Goal: Information Seeking & Learning: Learn about a topic

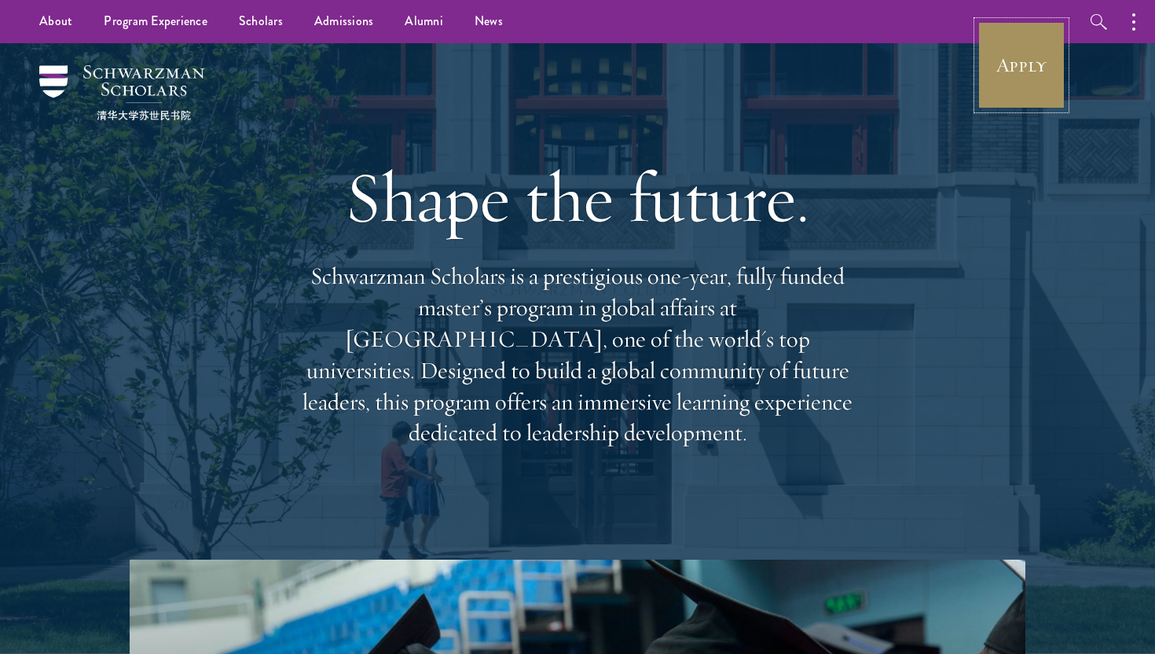
click at [999, 72] on link "Apply" at bounding box center [1021, 65] width 88 height 88
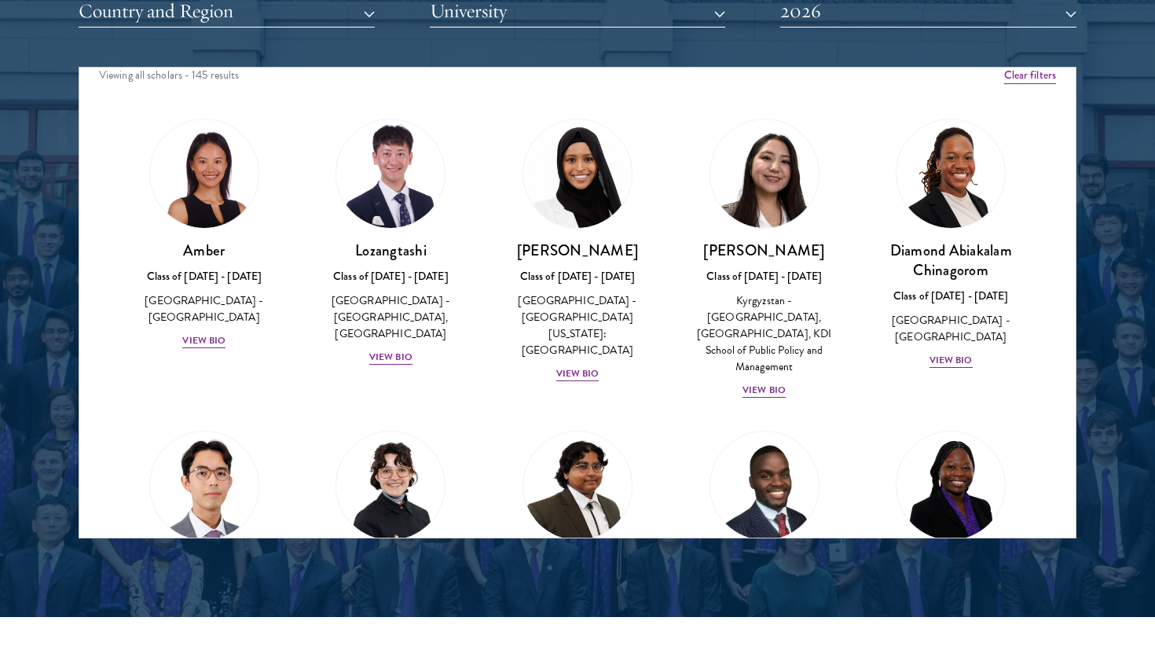
scroll to position [16, 0]
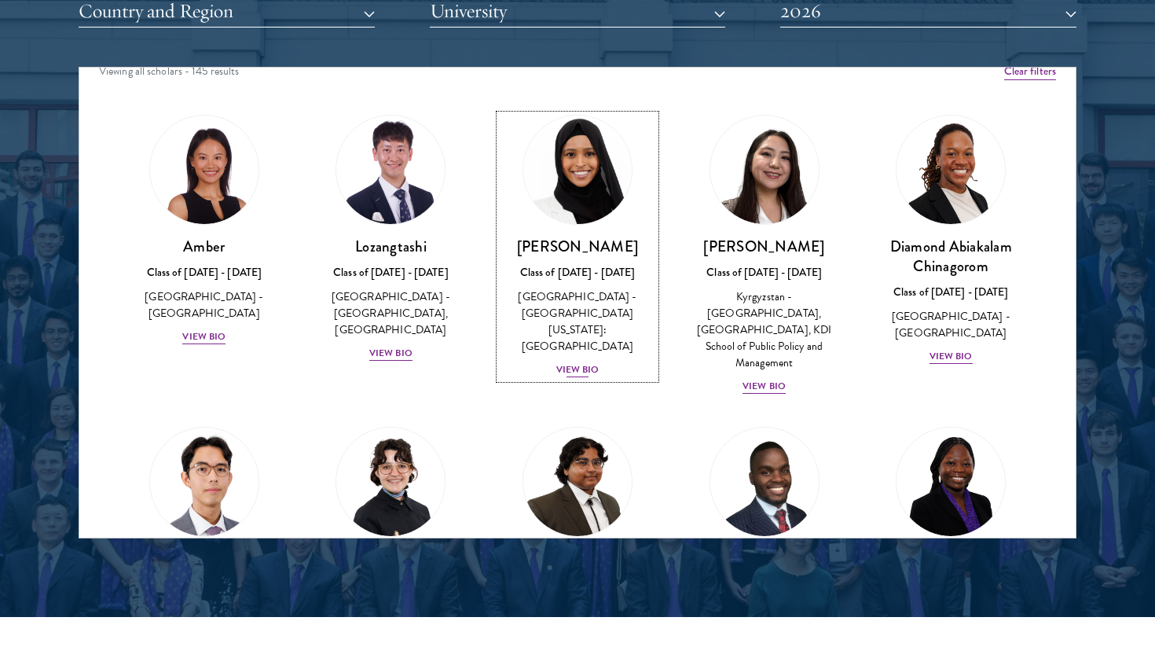
click at [578, 362] on div "View Bio" at bounding box center [577, 369] width 43 height 15
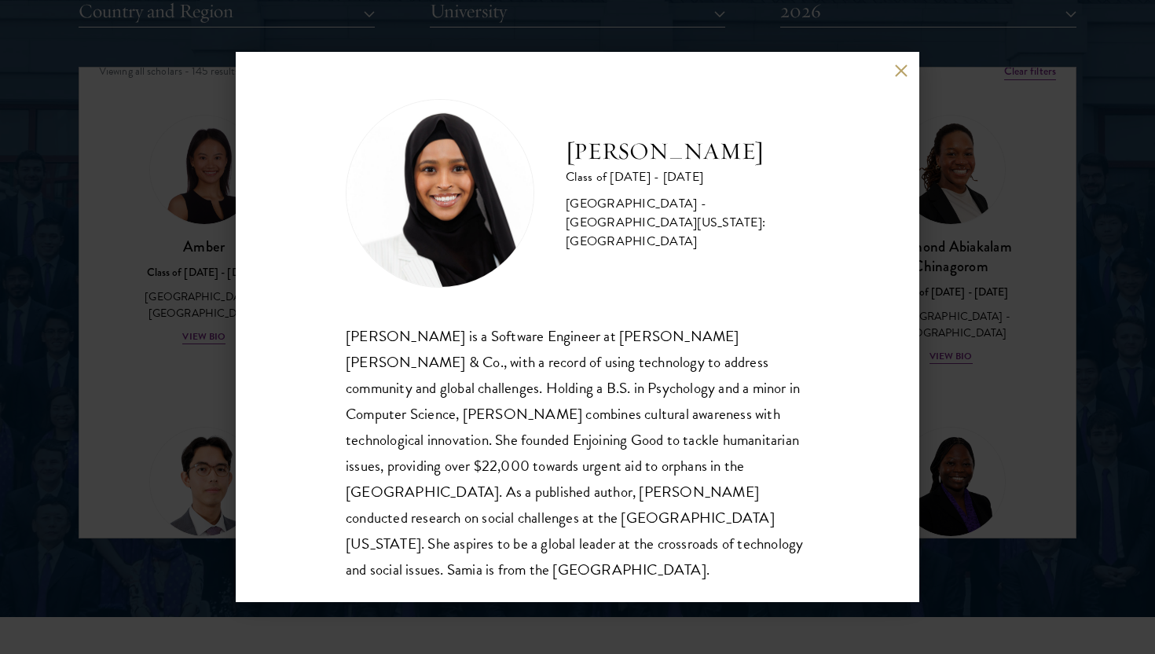
click at [231, 459] on div "[PERSON_NAME] Class of [DATE] - [DATE] [GEOGRAPHIC_DATA] - [GEOGRAPHIC_DATA][US…" at bounding box center [577, 327] width 1155 height 654
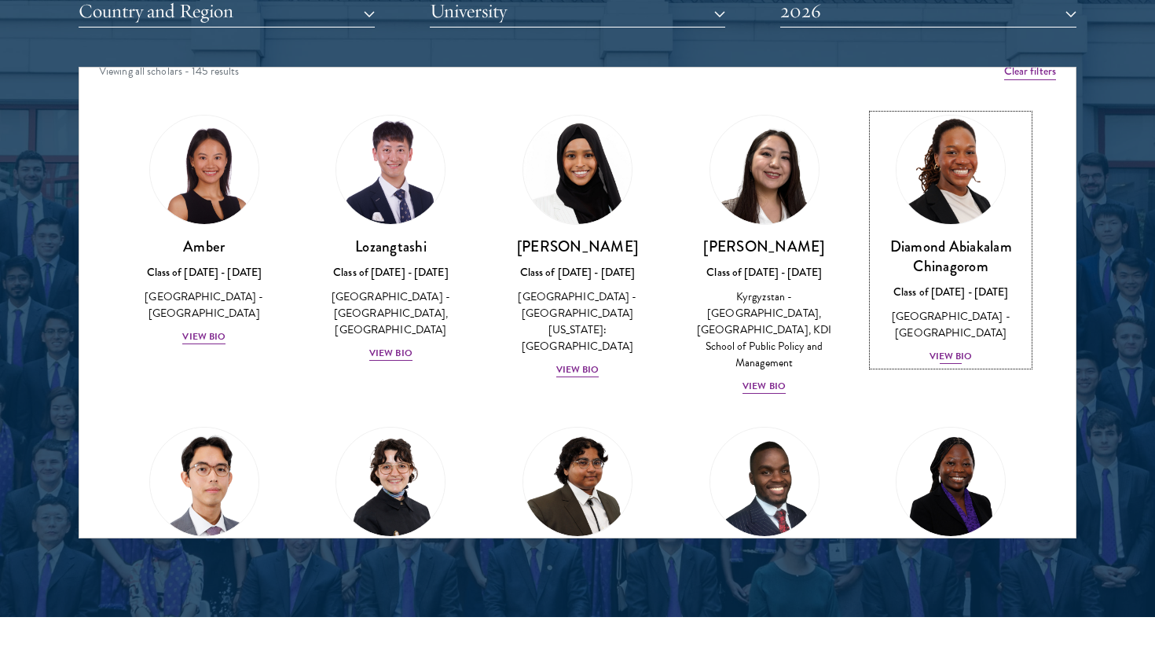
click at [941, 349] on div "View Bio" at bounding box center [950, 356] width 43 height 15
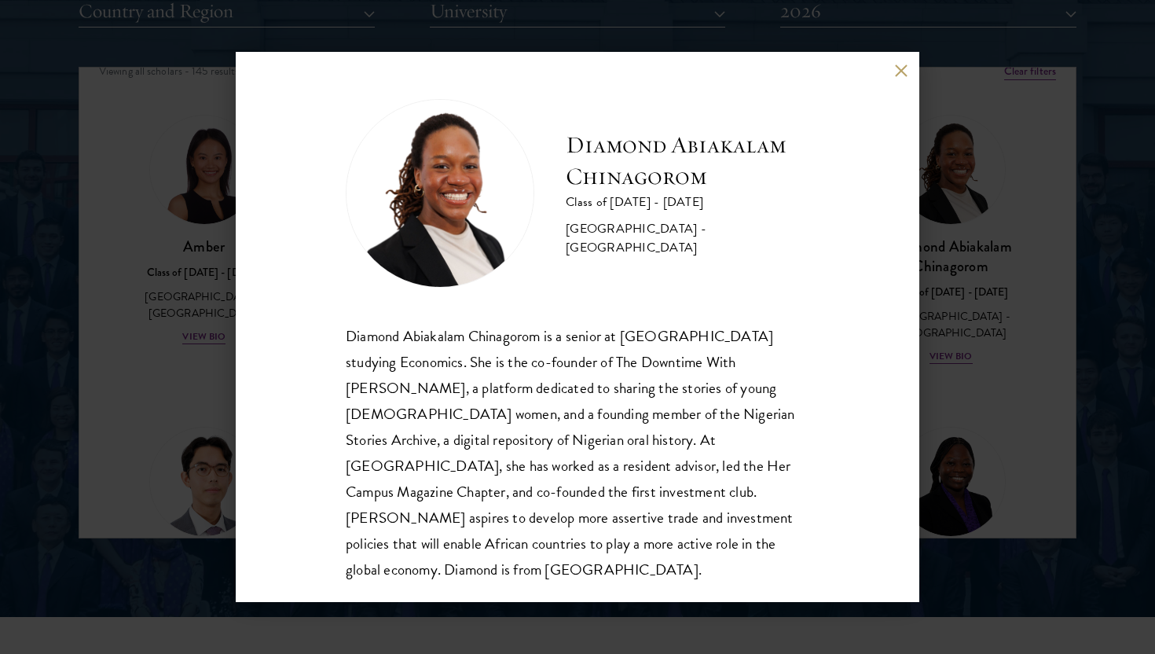
scroll to position [2, 0]
click at [189, 410] on div "Diamond Abiakalam [GEOGRAPHIC_DATA] Class of [DATE] - [DATE] [GEOGRAPHIC_DATA] …" at bounding box center [577, 327] width 1155 height 654
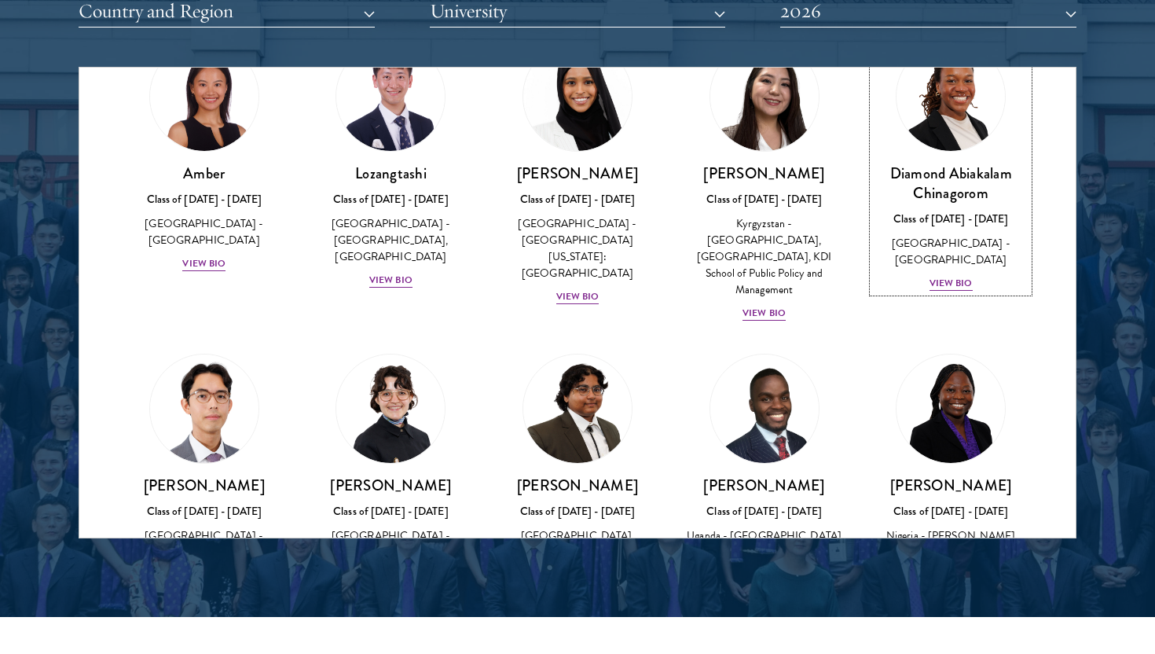
scroll to position [93, 0]
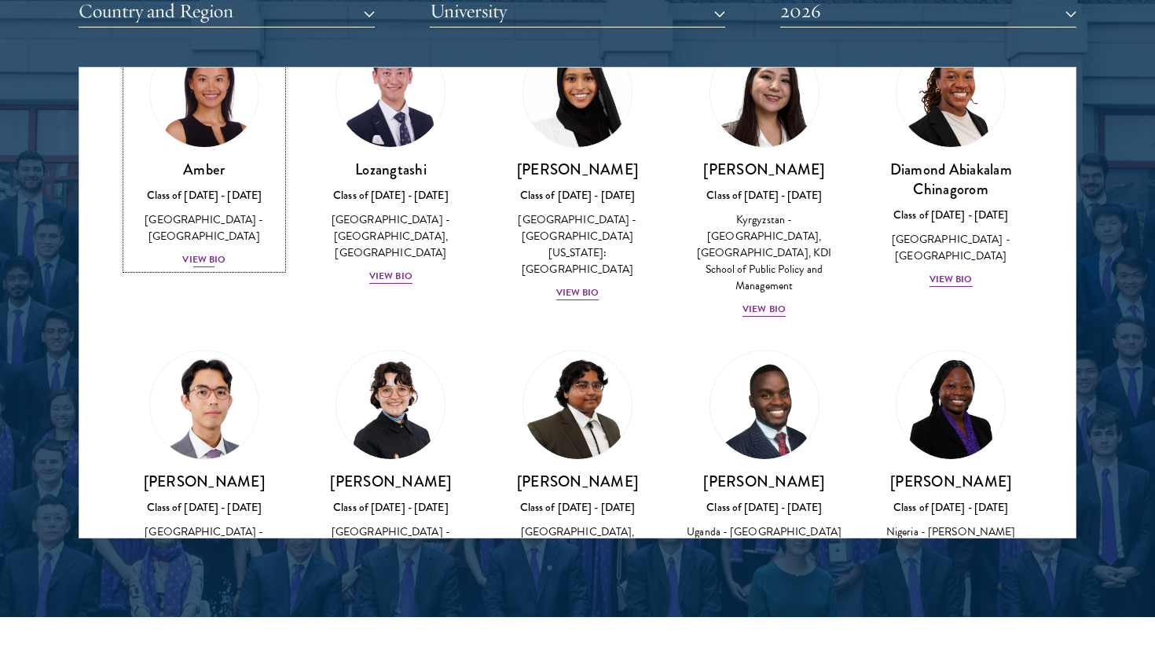
click at [197, 252] on div "View Bio" at bounding box center [203, 259] width 43 height 15
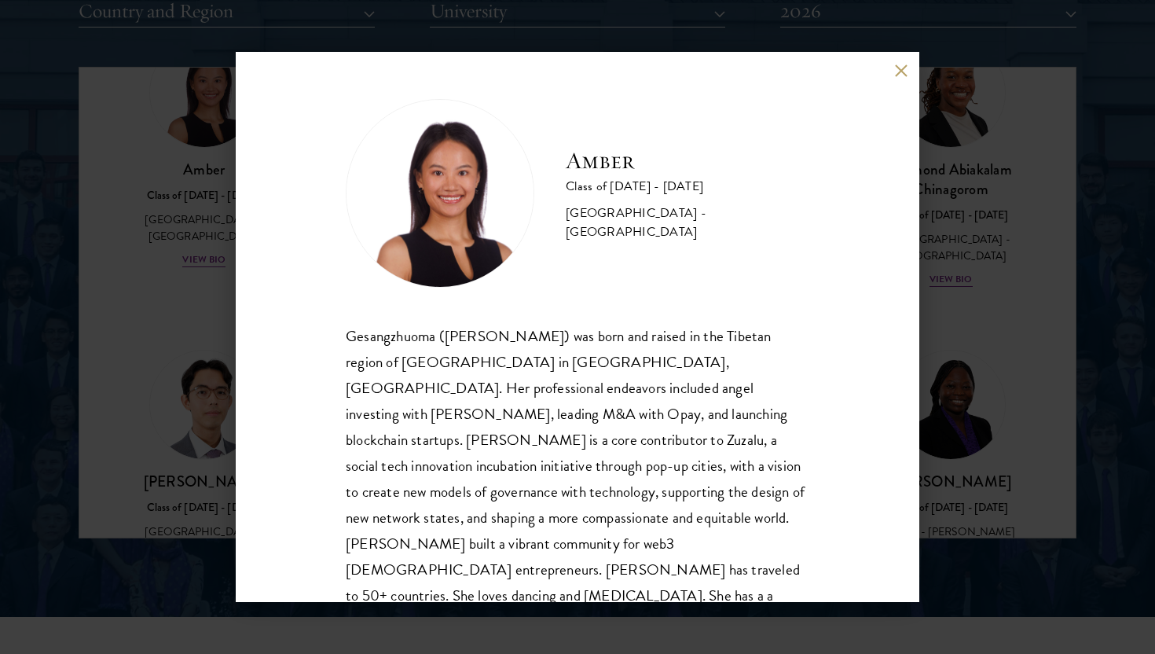
scroll to position [27, 0]
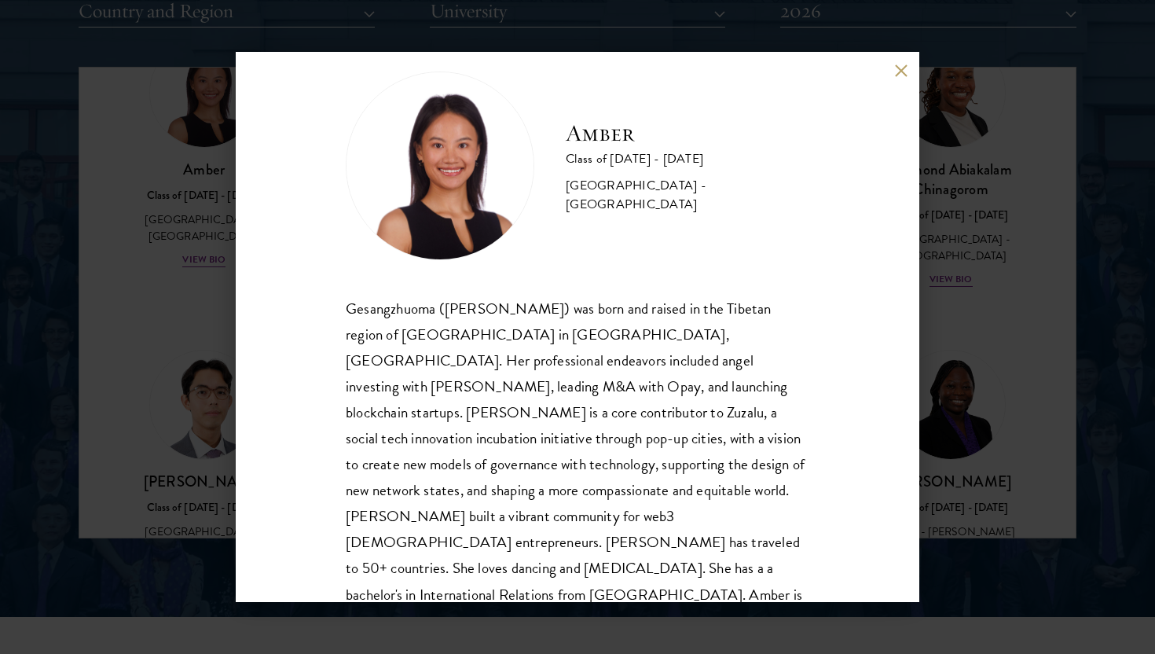
click at [182, 198] on div "Amber Class of [DATE] - [DATE] [GEOGRAPHIC_DATA] - [GEOGRAPHIC_DATA] Gesangzhuo…" at bounding box center [577, 327] width 1155 height 654
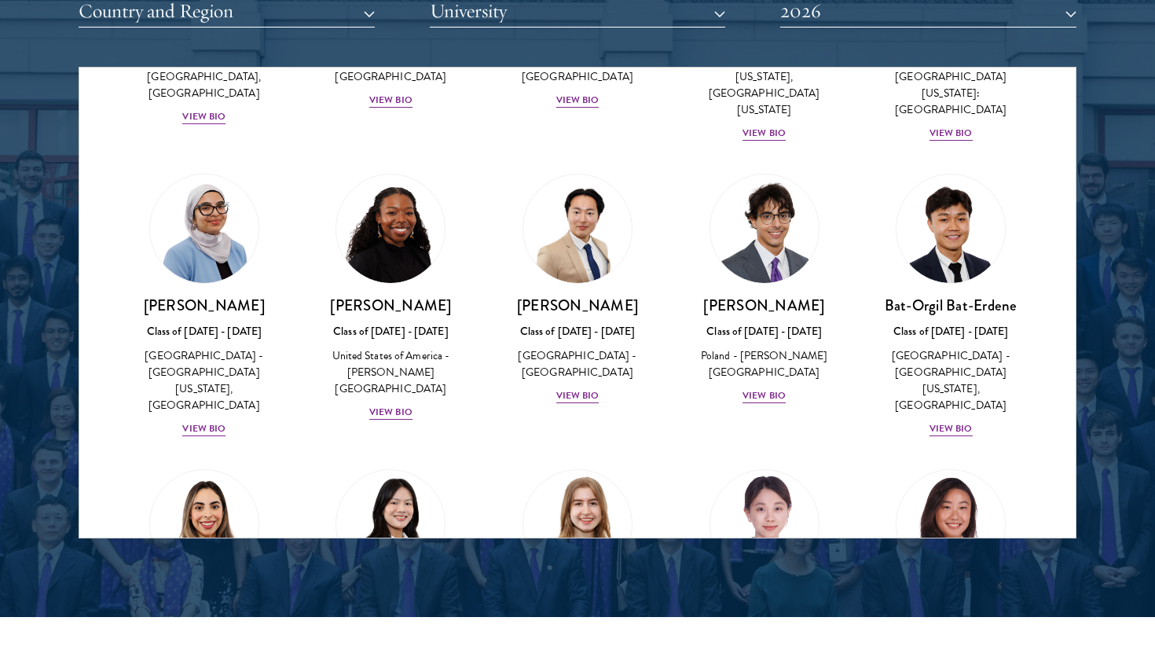
scroll to position [863, 0]
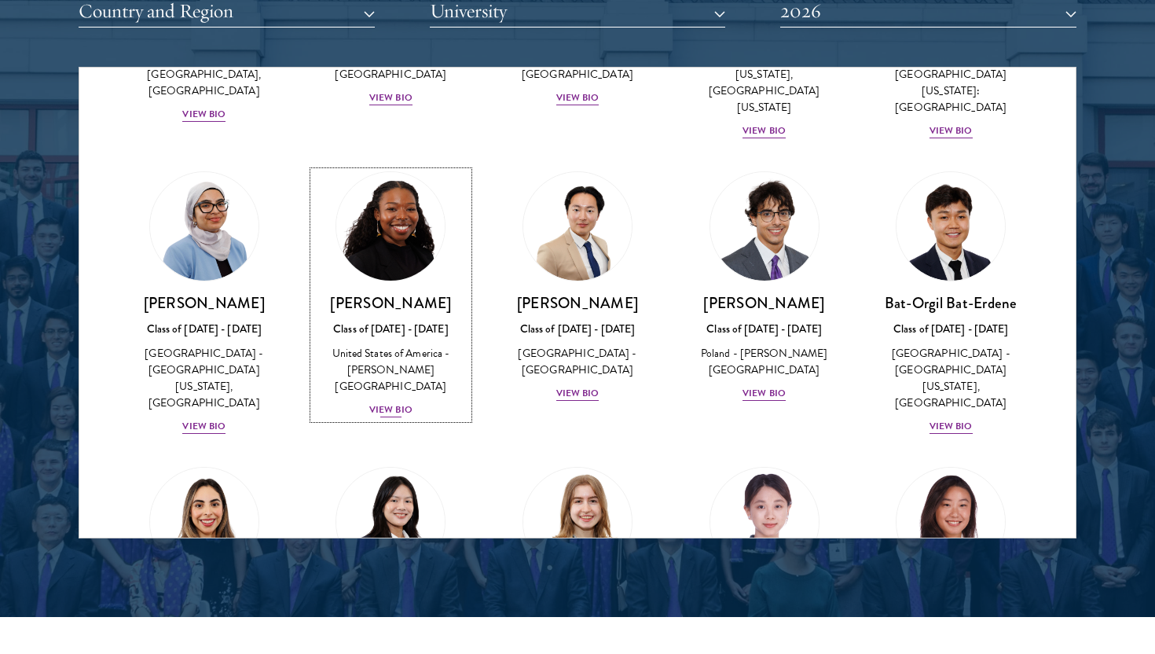
click at [379, 402] on div "View Bio" at bounding box center [390, 409] width 43 height 15
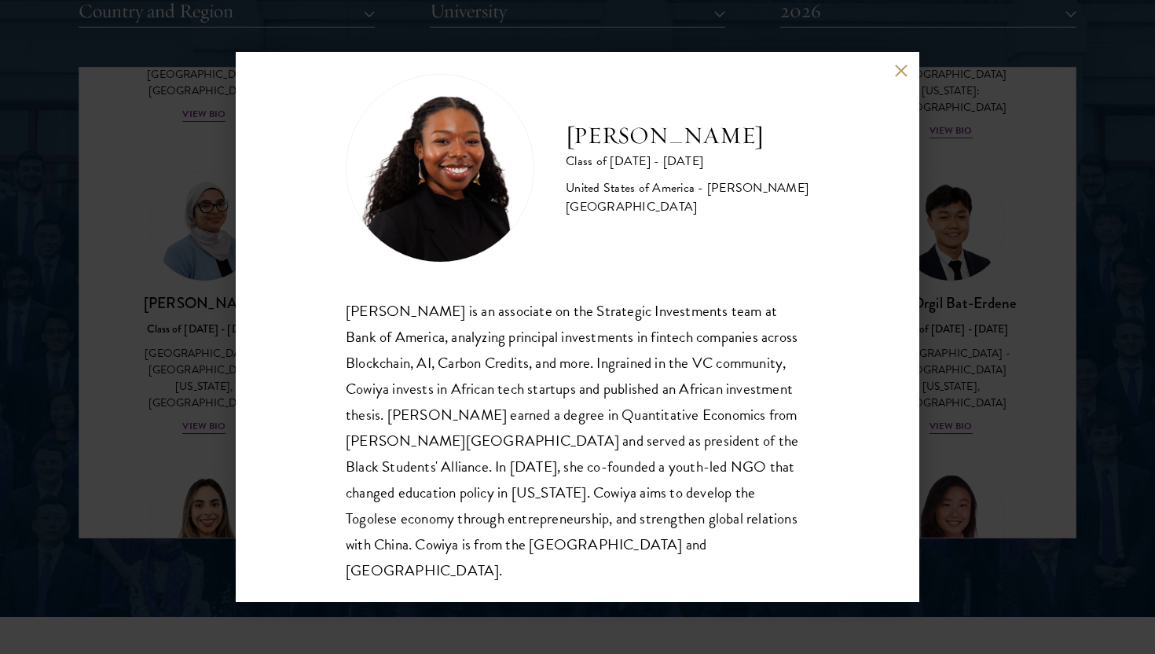
scroll to position [27, 0]
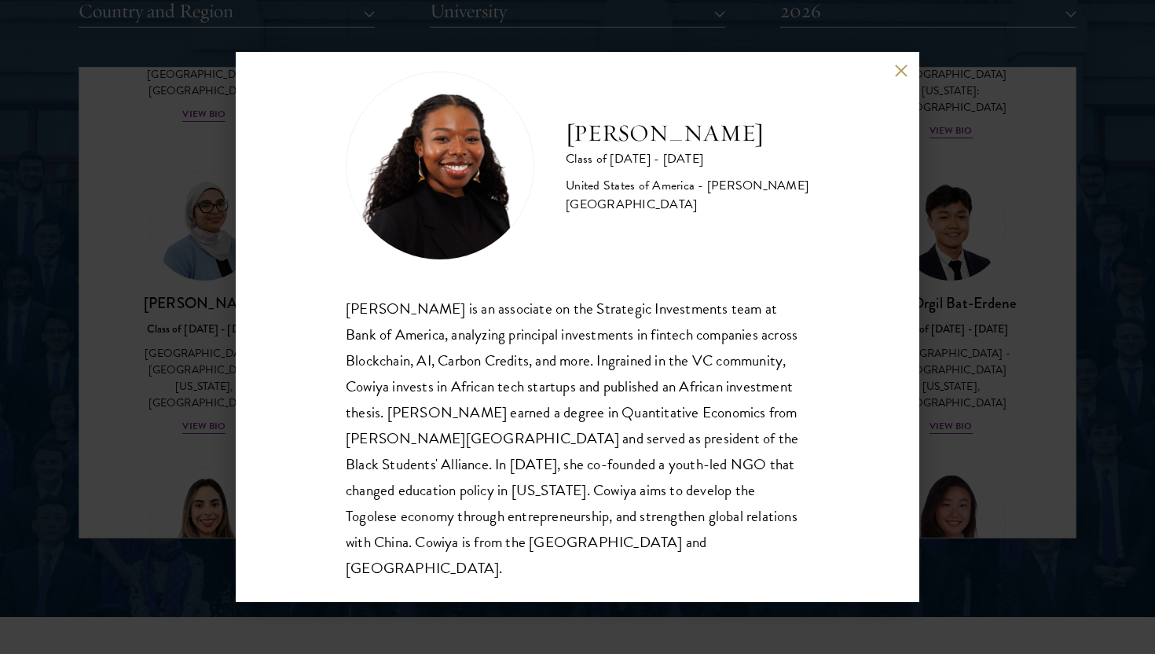
click at [246, 450] on div "[PERSON_NAME] Class of [DATE] - [DATE] [GEOGRAPHIC_DATA] - [PERSON_NAME][GEOGRA…" at bounding box center [577, 327] width 683 height 550
click at [902, 69] on button at bounding box center [900, 70] width 13 height 13
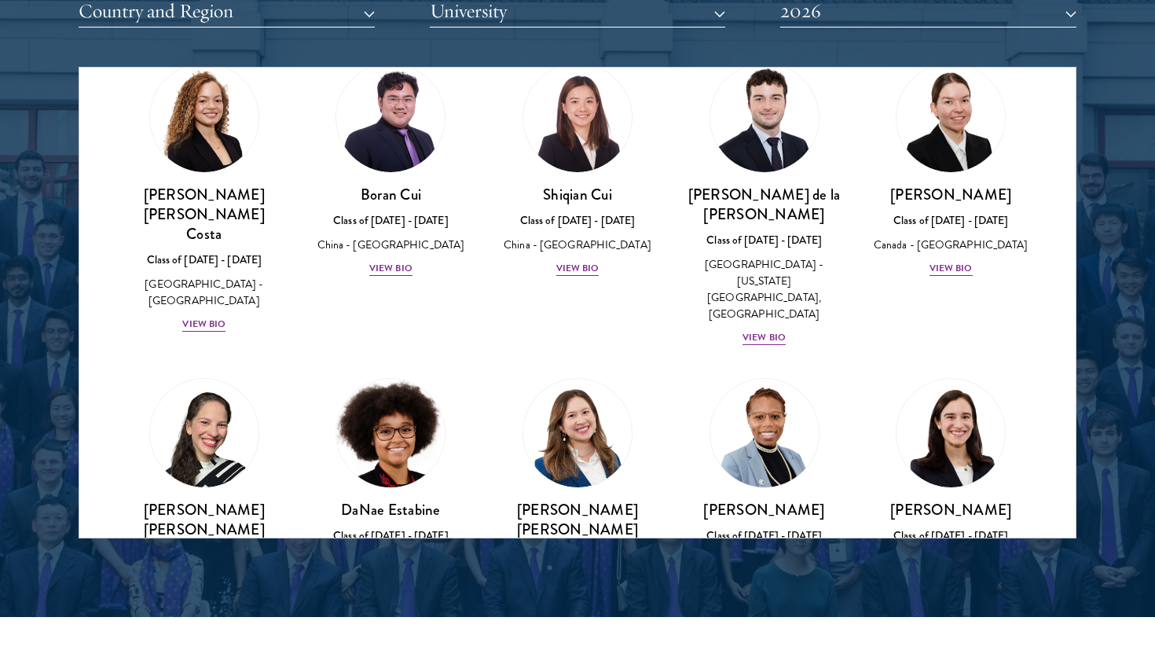
scroll to position [1849, 0]
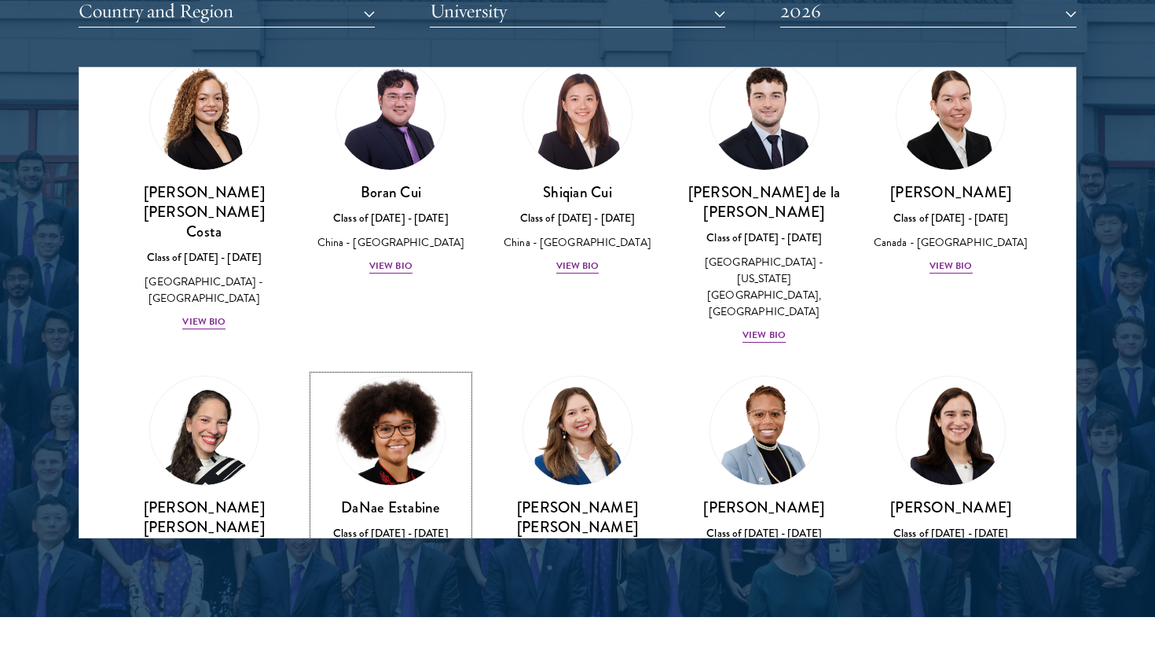
click at [387, 606] on div "View Bio" at bounding box center [390, 613] width 43 height 15
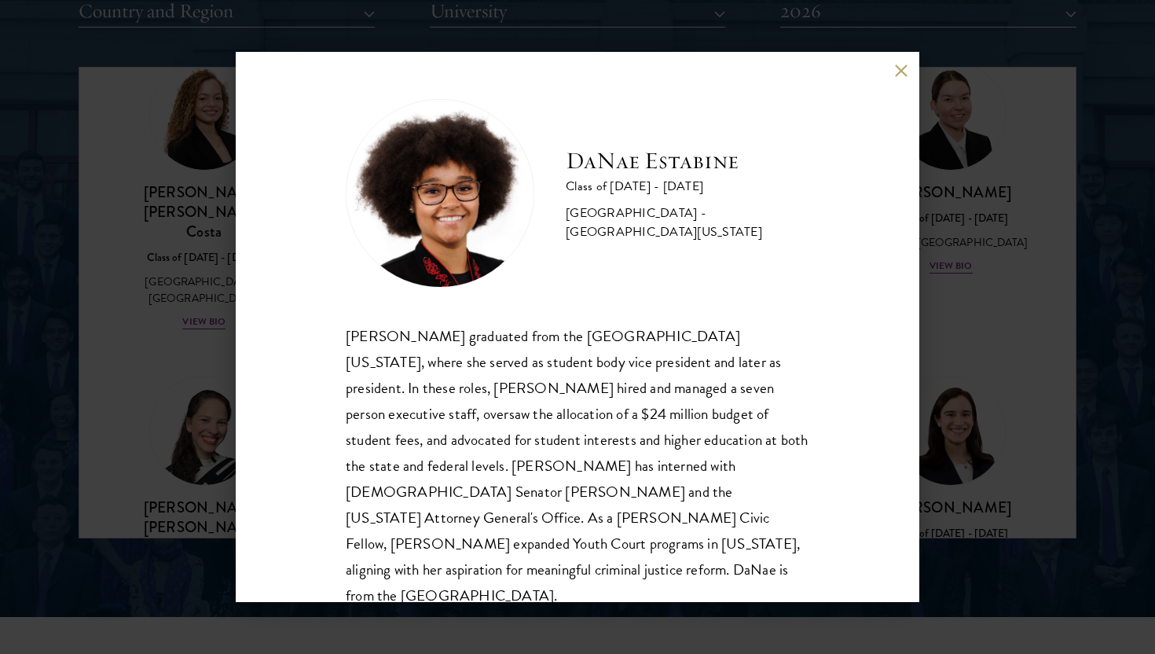
click at [139, 386] on div "[PERSON_NAME] Class of [DATE] - [DATE] [GEOGRAPHIC_DATA] - [GEOGRAPHIC_DATA][US…" at bounding box center [577, 327] width 1155 height 654
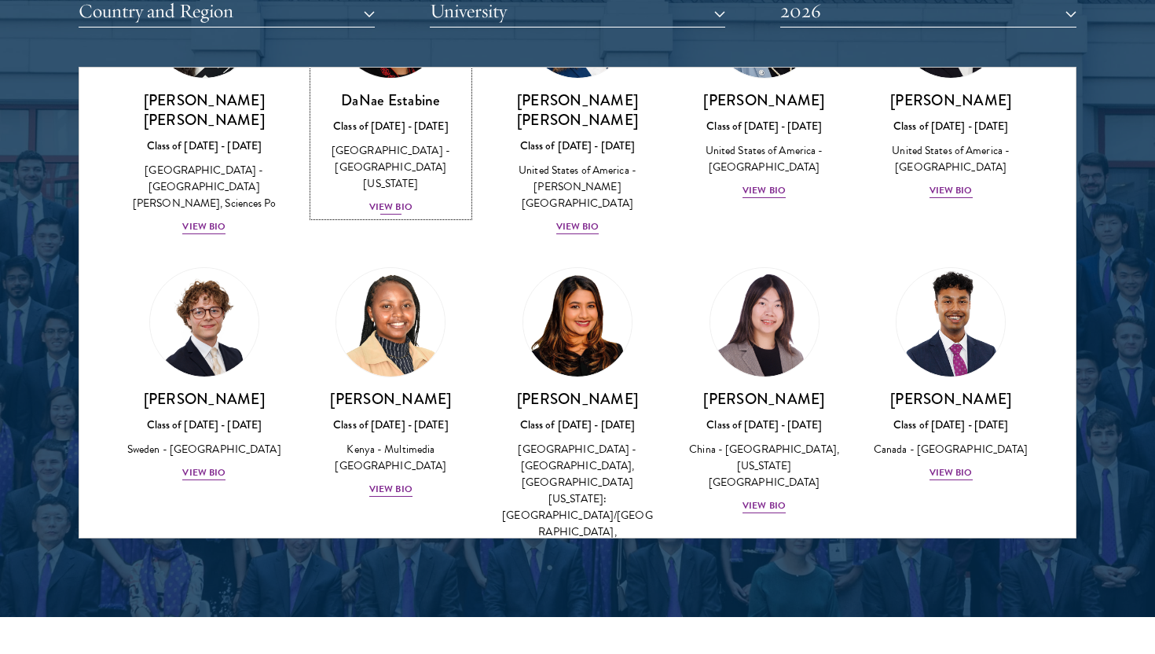
scroll to position [2259, 0]
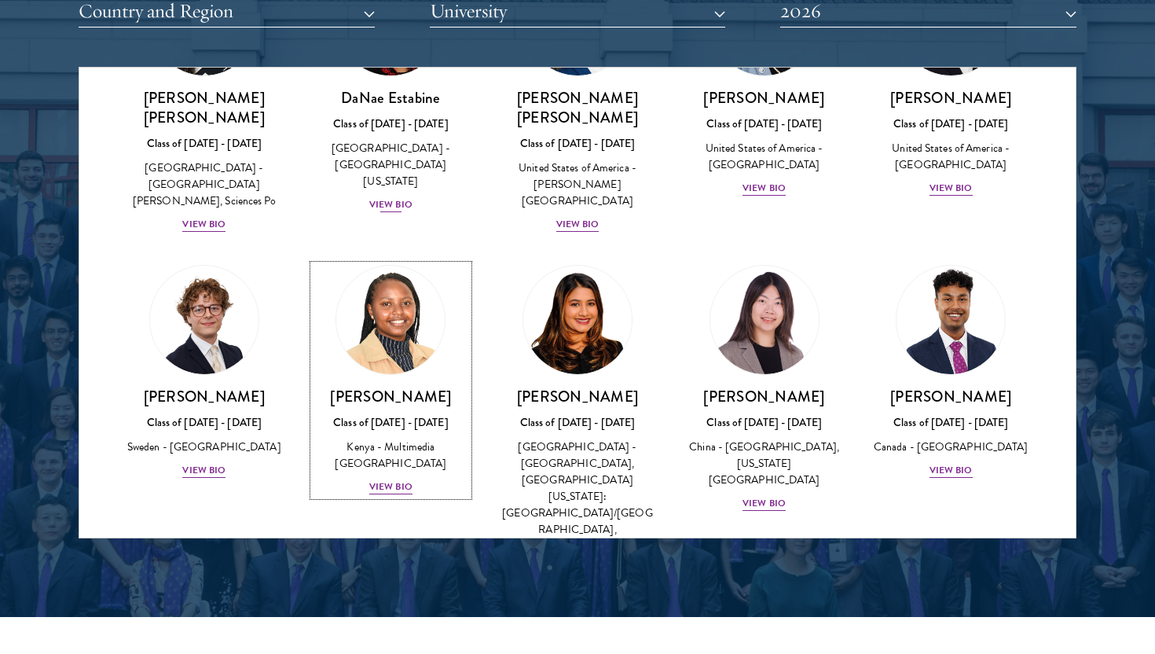
click at [401, 479] on div "View Bio" at bounding box center [390, 486] width 43 height 15
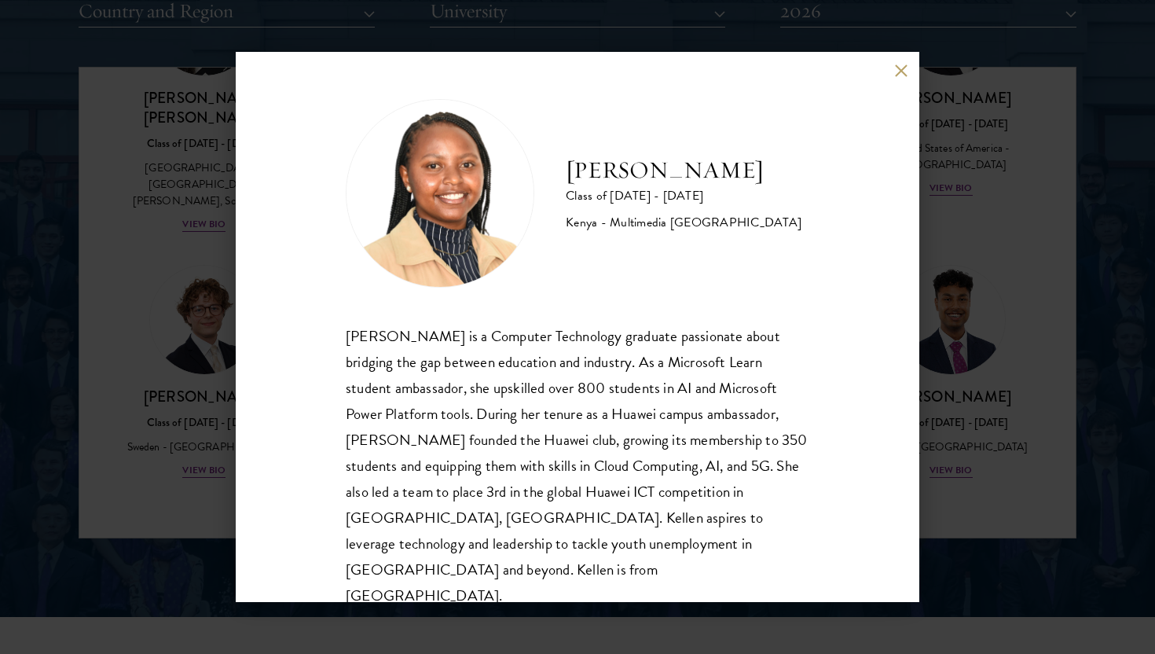
click at [229, 357] on div "[PERSON_NAME] Class of [DATE] - [DATE] [GEOGRAPHIC_DATA] - Multimedia [GEOGRAPH…" at bounding box center [577, 327] width 1155 height 654
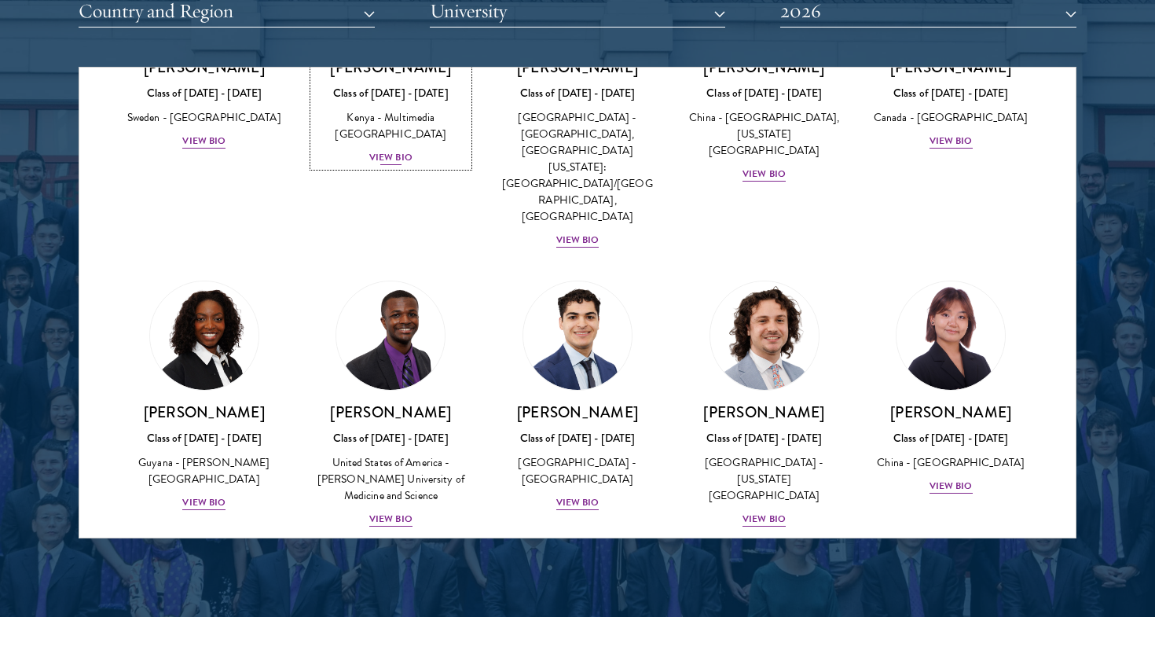
scroll to position [2589, 0]
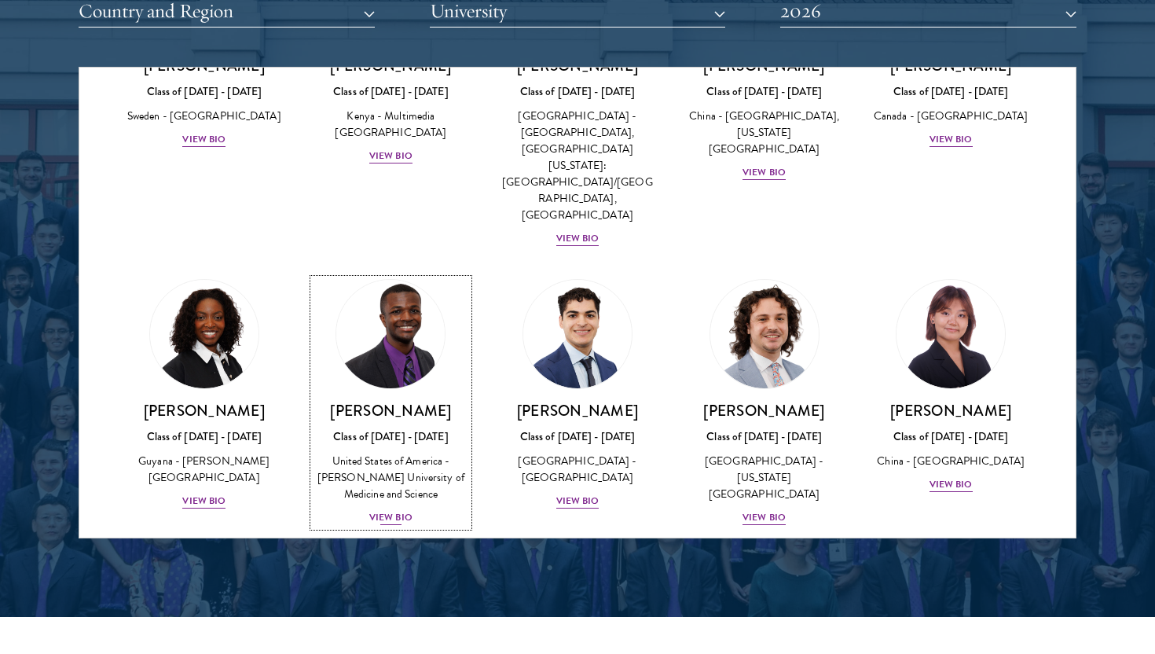
click at [384, 510] on div "View Bio" at bounding box center [390, 517] width 43 height 15
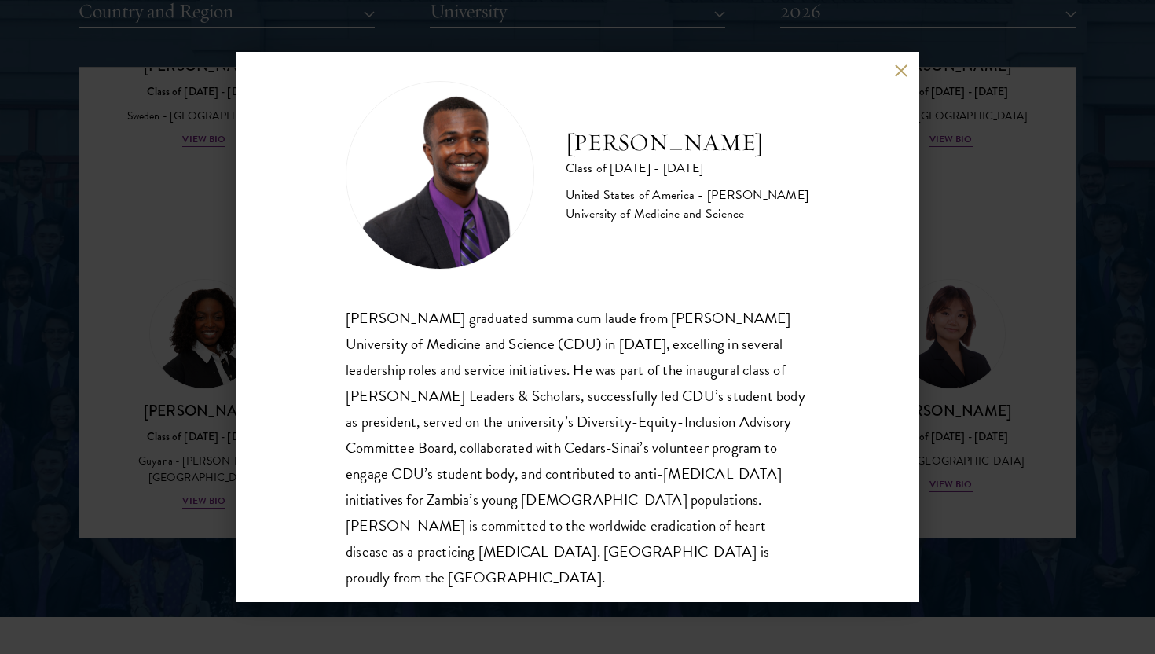
scroll to position [27, 0]
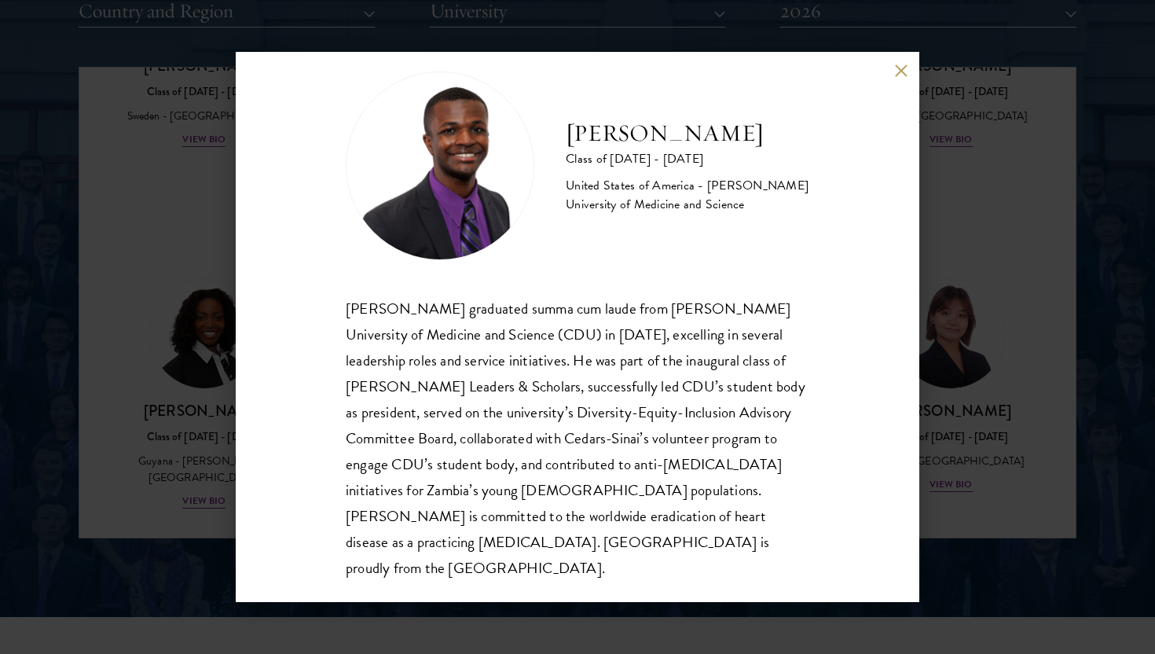
click at [184, 299] on div "[PERSON_NAME] Class of [DATE] - [DATE] [GEOGRAPHIC_DATA] - [PERSON_NAME] Univer…" at bounding box center [577, 327] width 1155 height 654
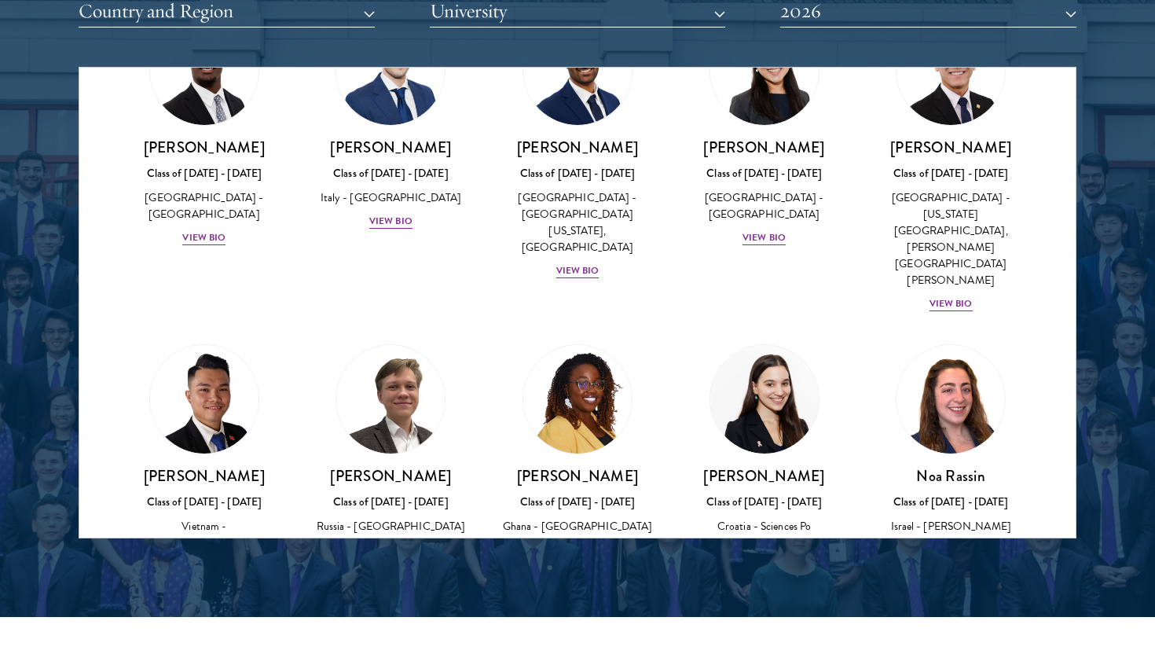
scroll to position [5628, 0]
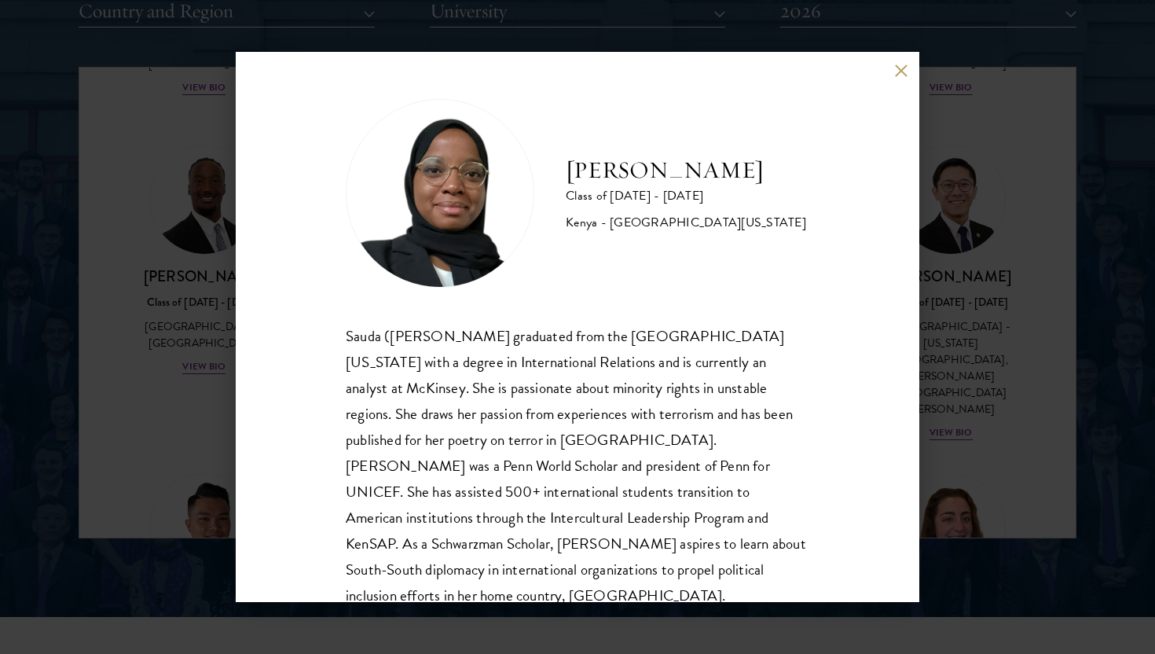
click at [245, 423] on div "[PERSON_NAME] Class of [DATE] - [DATE] [GEOGRAPHIC_DATA] - [GEOGRAPHIC_DATA][US…" at bounding box center [577, 327] width 683 height 550
click at [216, 397] on div "[PERSON_NAME] Class of [DATE] - [DATE] [GEOGRAPHIC_DATA] - [GEOGRAPHIC_DATA][US…" at bounding box center [577, 327] width 1155 height 654
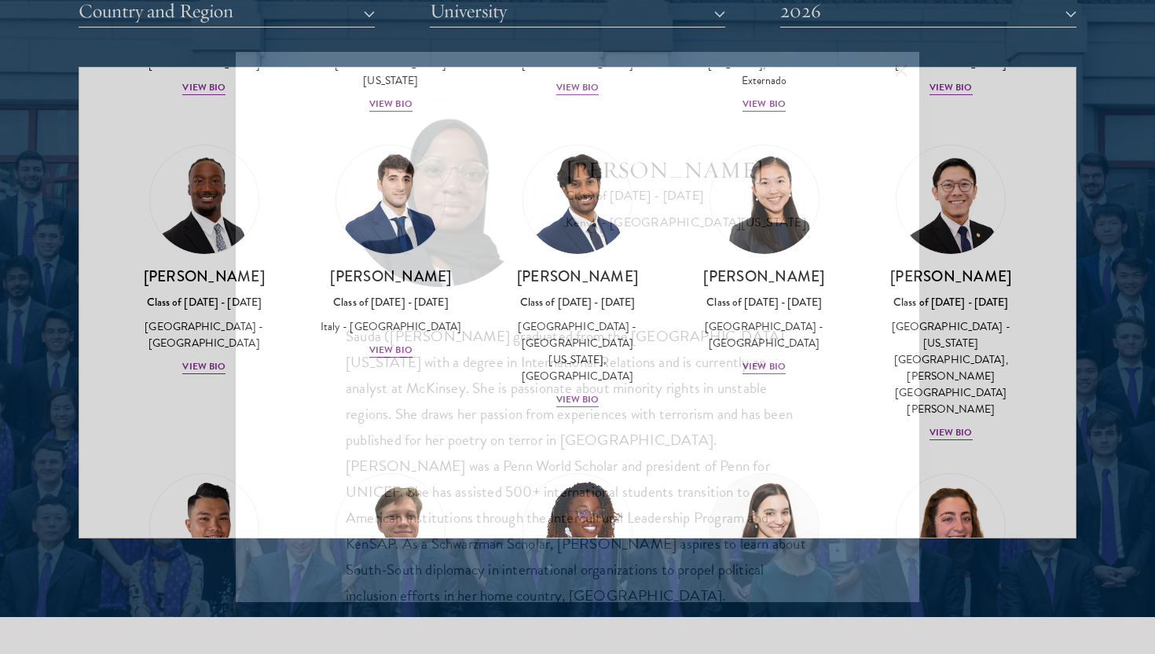
scroll to position [5713, 0]
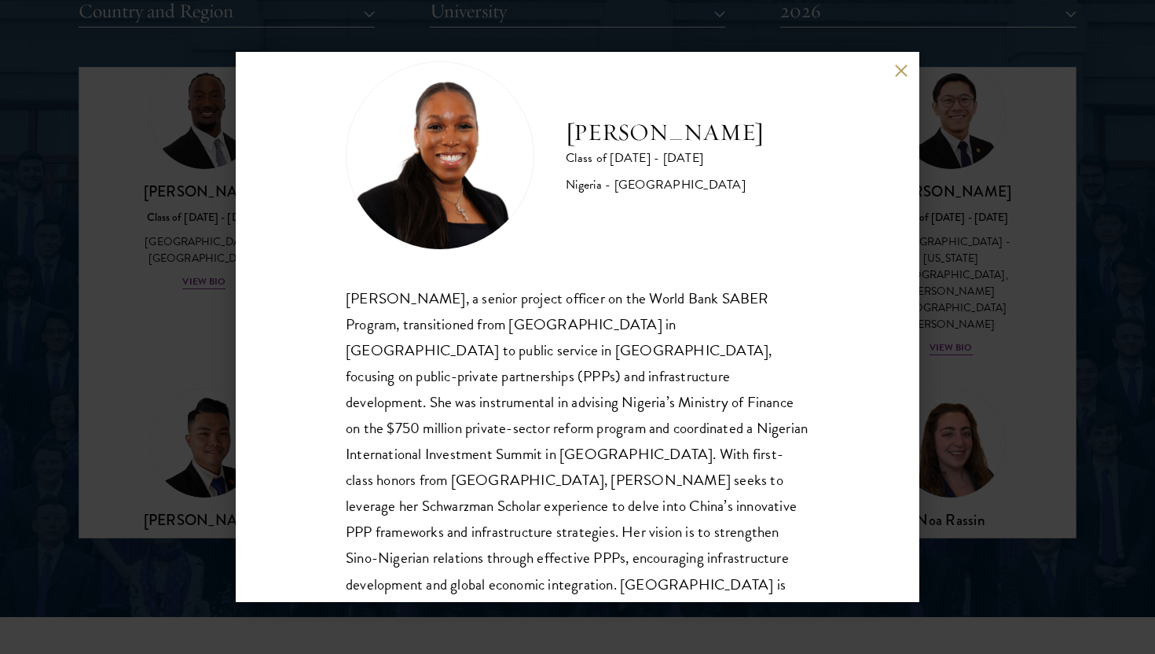
scroll to position [53, 0]
